Goal: Register for event/course

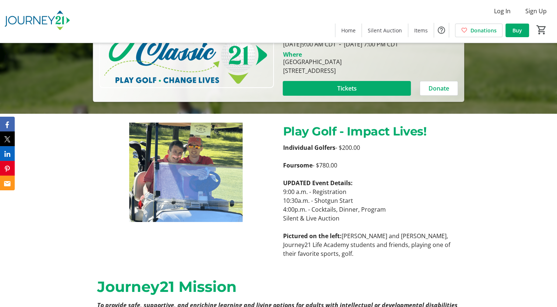
scroll to position [194, 0]
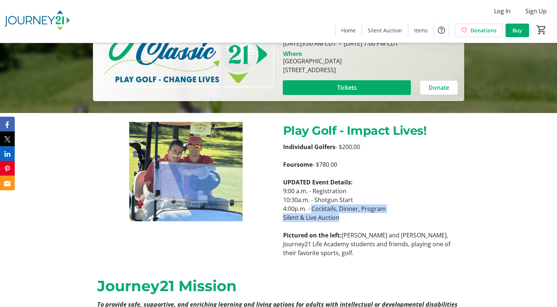
drag, startPoint x: 344, startPoint y: 218, endPoint x: 313, endPoint y: 209, distance: 32.8
click at [313, 209] on div "Individual Golfers - $200.00 Foursome - $780.00 UPDATED Event Details: 9:00 a.m…" at bounding box center [371, 199] width 177 height 115
click at [313, 209] on p "4:00p.m. - Cocktails, Dinner, Program" at bounding box center [371, 208] width 177 height 9
click at [298, 191] on p "9:00 a.m. - Registration" at bounding box center [371, 191] width 177 height 9
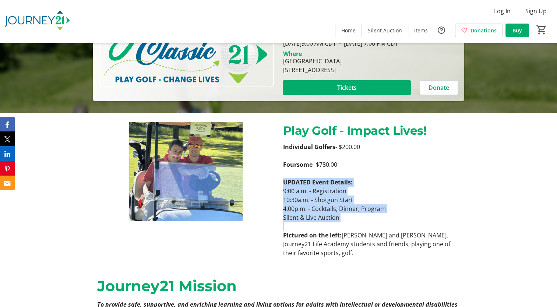
drag, startPoint x: 283, startPoint y: 181, endPoint x: 351, endPoint y: 228, distance: 82.6
click at [351, 228] on div "Individual Golfers - $200.00 Foursome - $780.00 UPDATED Event Details: 9:00 a.m…" at bounding box center [371, 199] width 177 height 115
copy div "UPDATED Event Details: 9:00 a.m. - Registration 10:30a.m. - Shotgun Start 4:00p…"
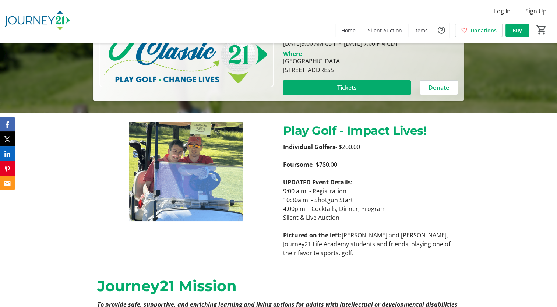
click at [479, 152] on div "Play Golf - Impact Lives! Individual Golfers - $200.00 Foursome - $780.00 UPDAT…" at bounding box center [278, 189] width 557 height 153
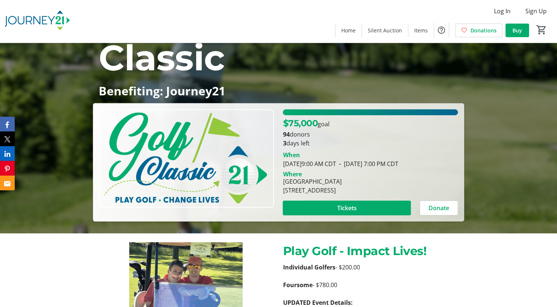
scroll to position [68, 0]
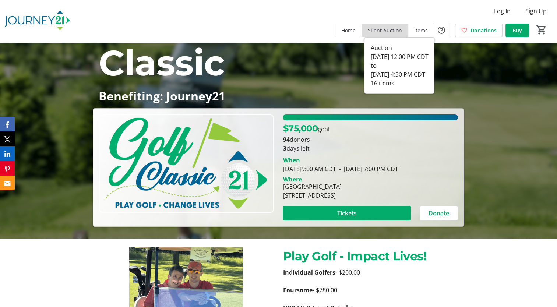
click at [398, 29] on span "Silent Auction" at bounding box center [385, 31] width 34 height 8
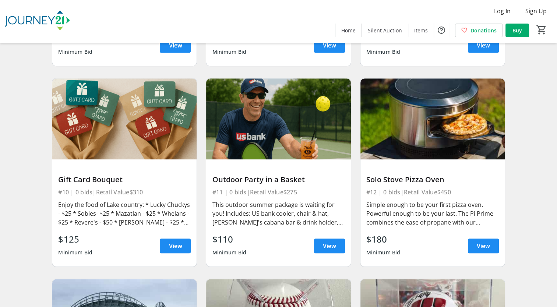
scroll to position [657, 0]
